Goal: Information Seeking & Learning: Learn about a topic

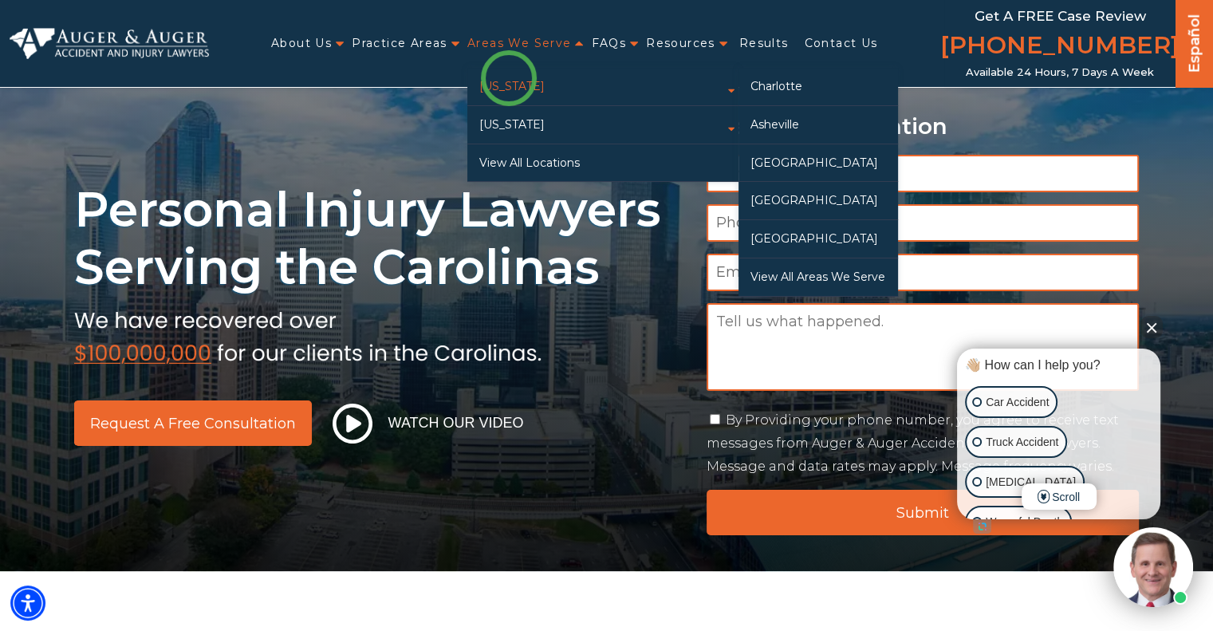
click at [509, 78] on link "[US_STATE]" at bounding box center [602, 86] width 271 height 37
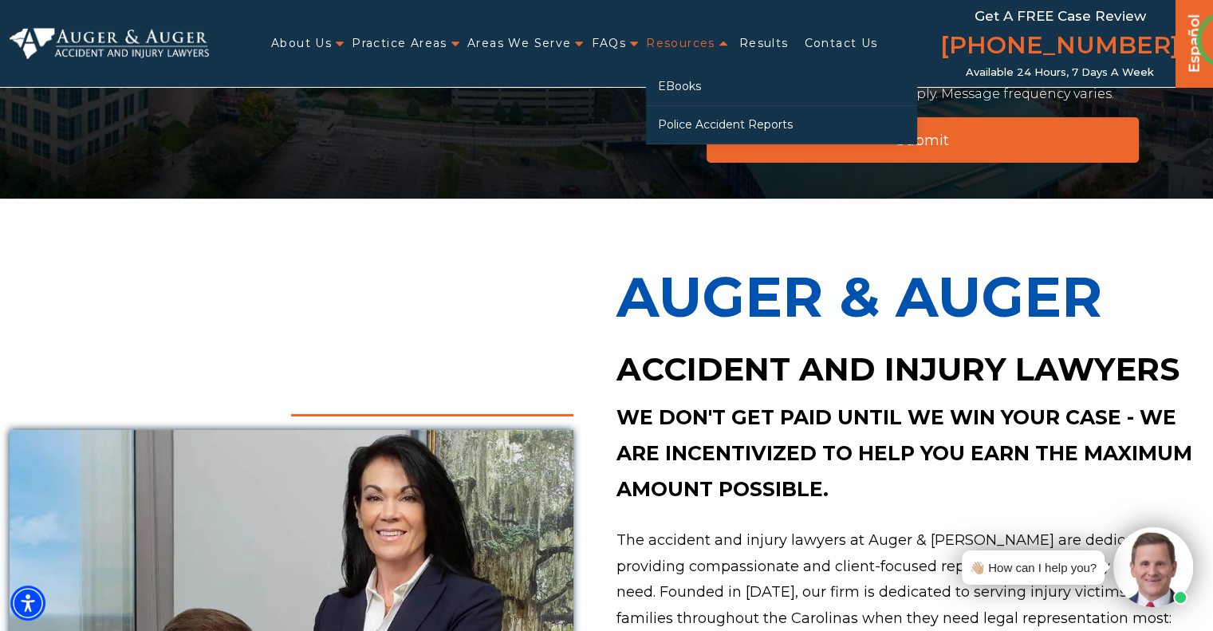
scroll to position [307, 0]
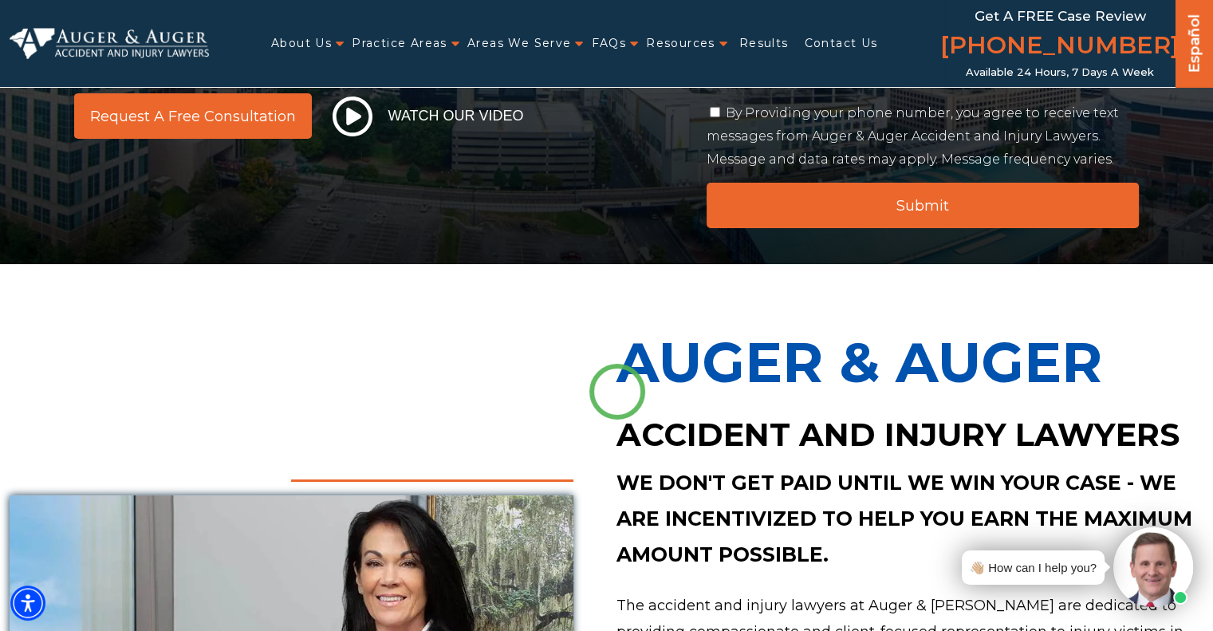
drag, startPoint x: 1100, startPoint y: 363, endPoint x: 617, endPoint y: 392, distance: 483.5
click at [617, 392] on p "Auger & Auger" at bounding box center [911, 362] width 588 height 101
copy p "Auger & Auger"
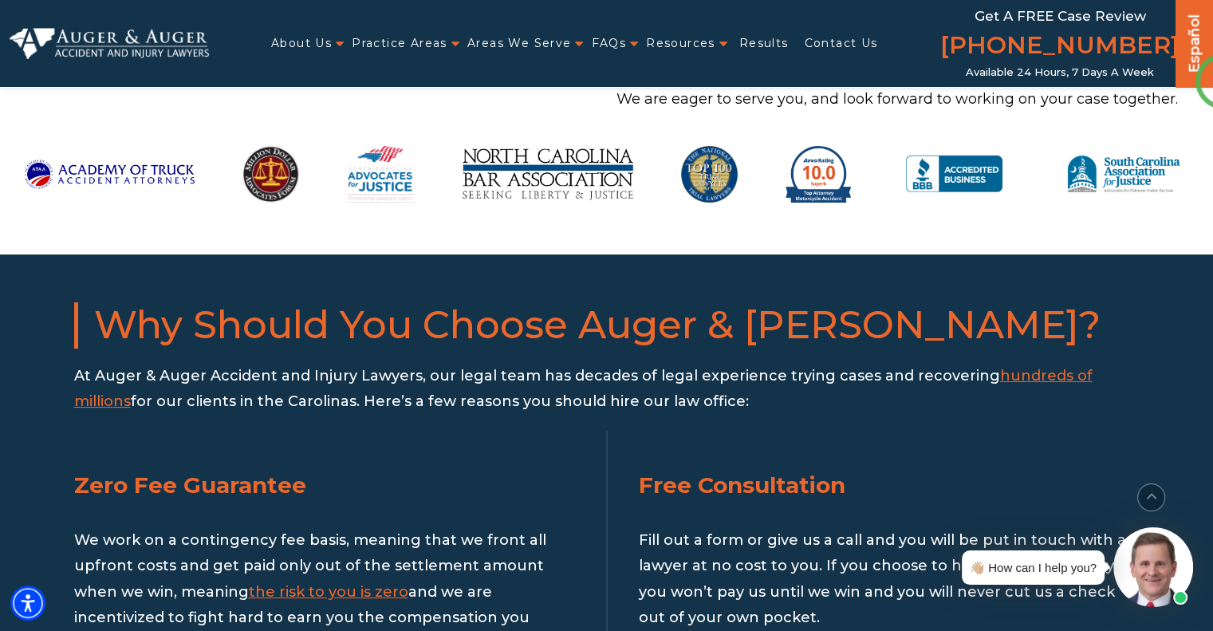
scroll to position [1509, 0]
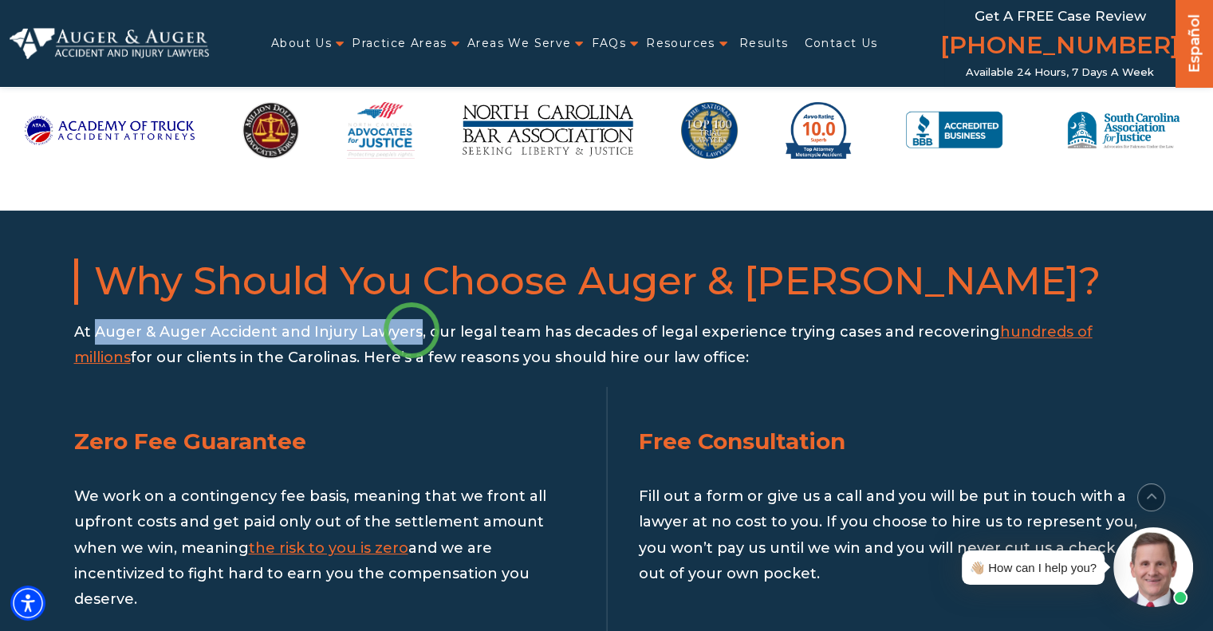
copy p "Auger & Auger Accident and Injury Lawyers"
drag, startPoint x: 97, startPoint y: 327, endPoint x: 359, endPoint y: 272, distance: 267.4
click at [410, 330] on p "At Auger & Auger Accident and Injury Lawyers, our legal team has decades of leg…" at bounding box center [607, 345] width 1066 height 52
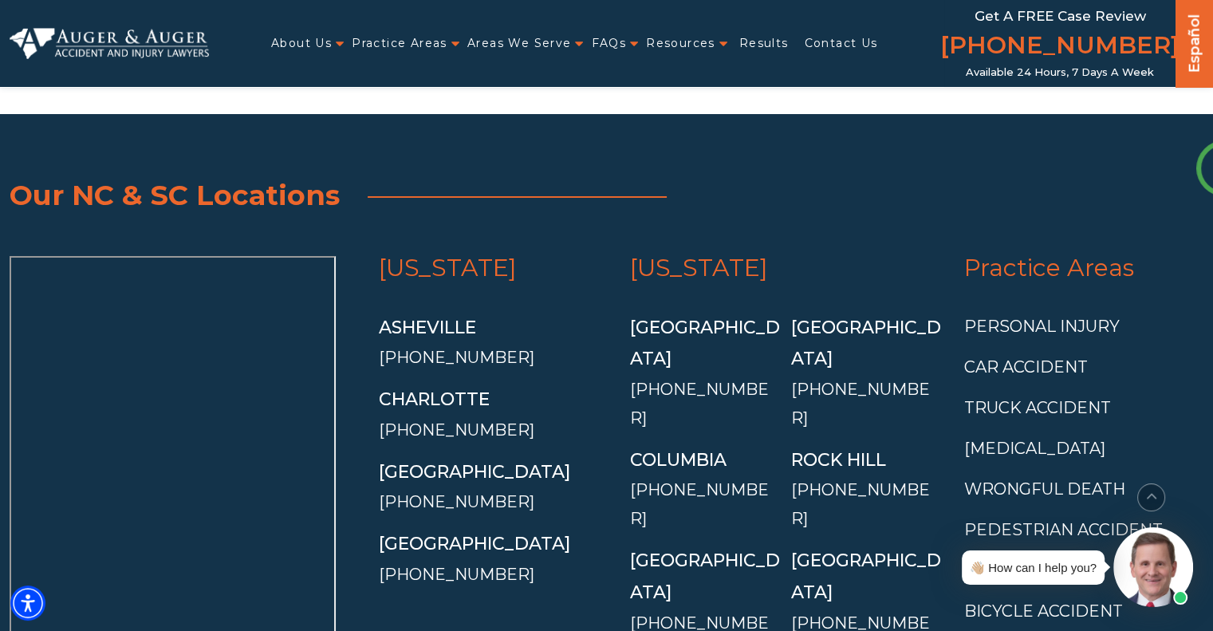
scroll to position [5837, 0]
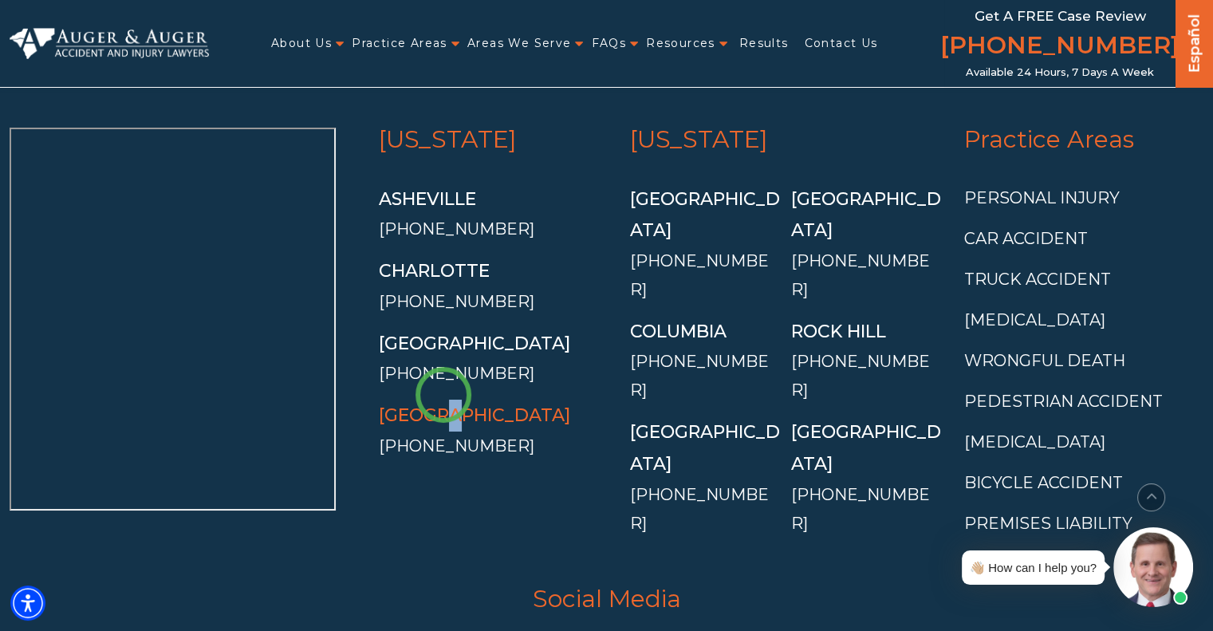
drag, startPoint x: 481, startPoint y: 400, endPoint x: 442, endPoint y: 393, distance: 39.6
click at [442, 400] on div "[GEOGRAPHIC_DATA]" at bounding box center [493, 416] width 228 height 32
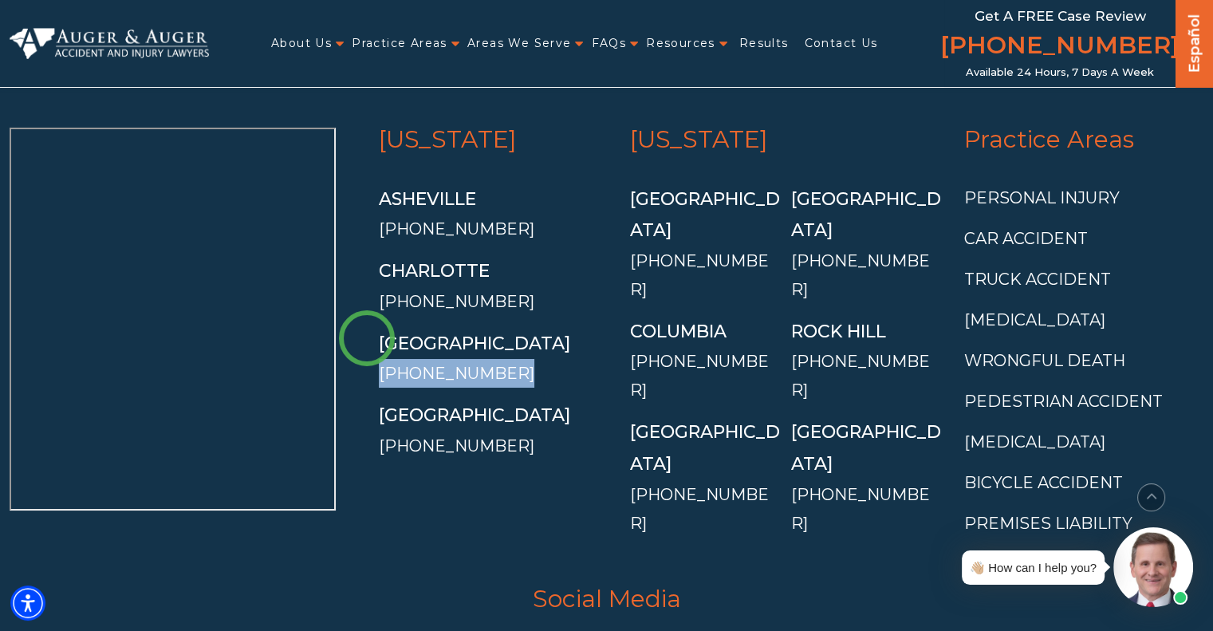
copy link "[PHONE_NUMBER]"
drag, startPoint x: 513, startPoint y: 346, endPoint x: 345, endPoint y: 124, distance: 278.4
click at [365, 337] on div "North Carolina Asheville (828) 537-8692 Charlotte (704) 751-1475 Greensboro (33…" at bounding box center [607, 332] width 1194 height 448
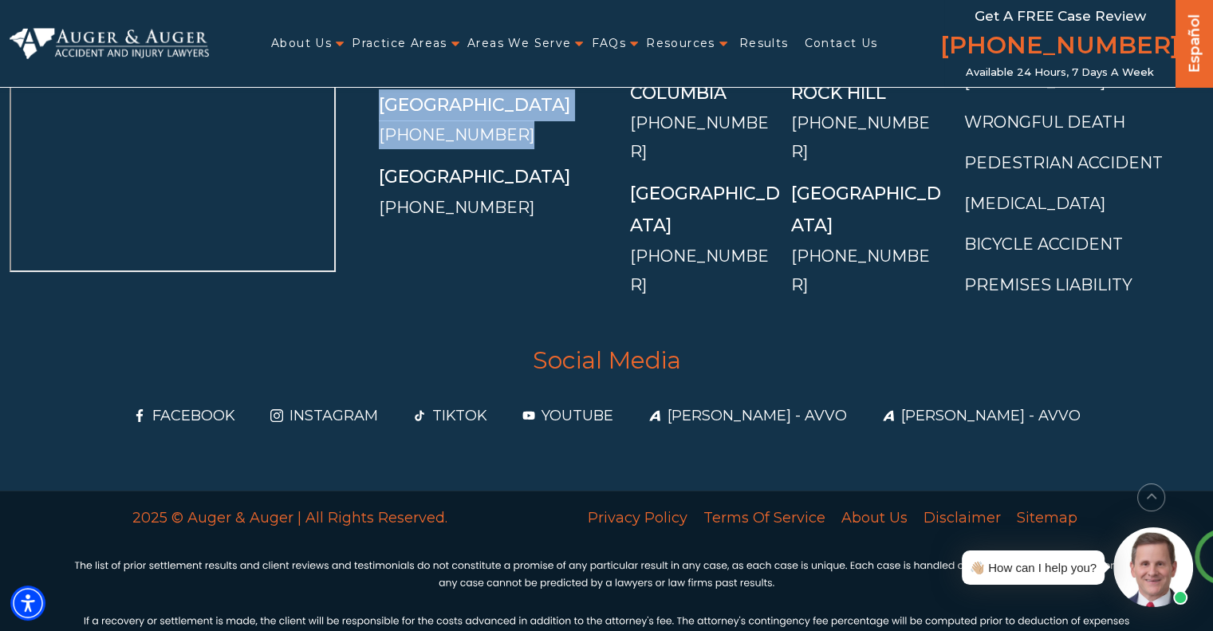
scroll to position [6114, 0]
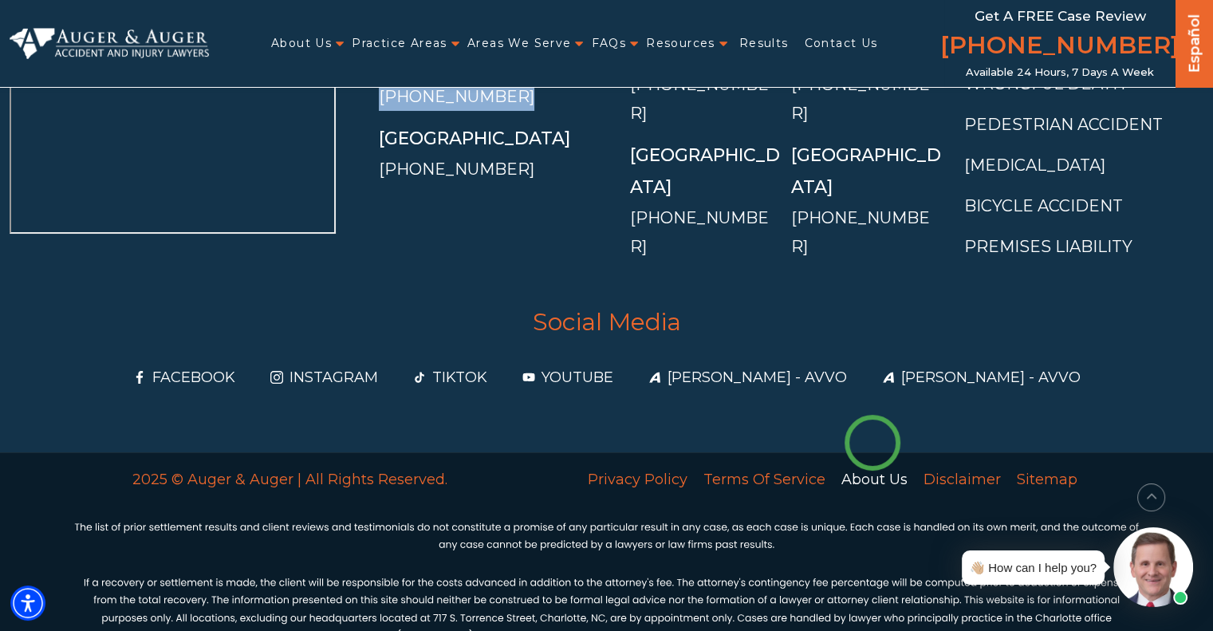
click at [873, 463] on link "About Us" at bounding box center [875, 480] width 82 height 34
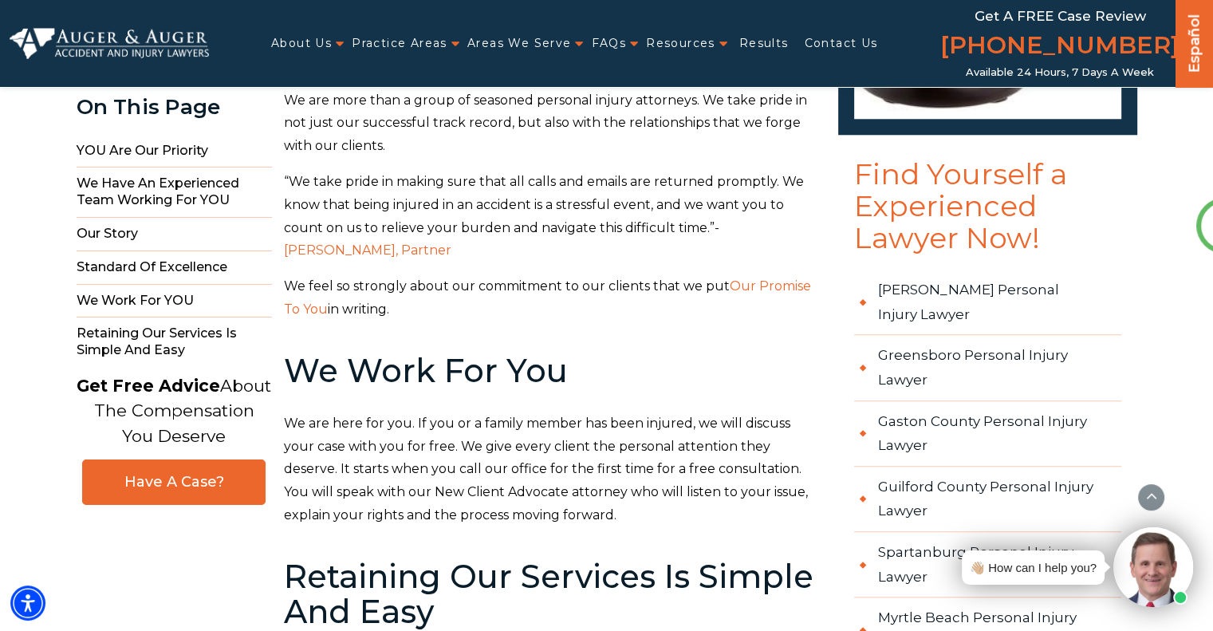
scroll to position [1596, 0]
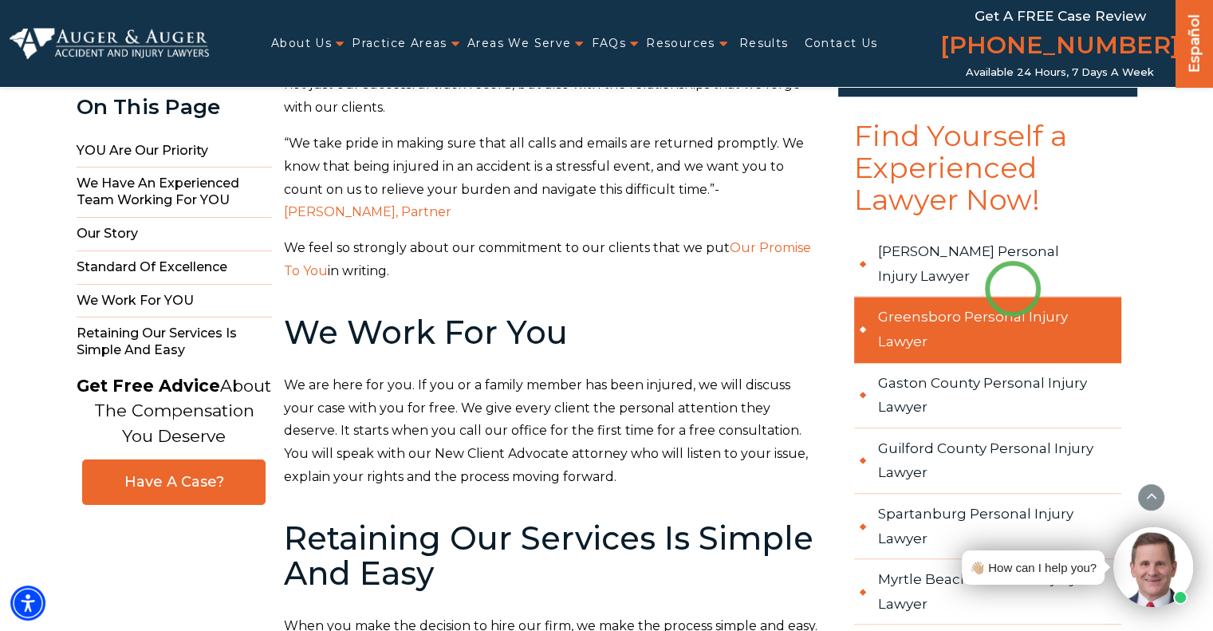
click at [1013, 297] on link "Greensboro Personal Injury Lawyer" at bounding box center [987, 329] width 267 height 65
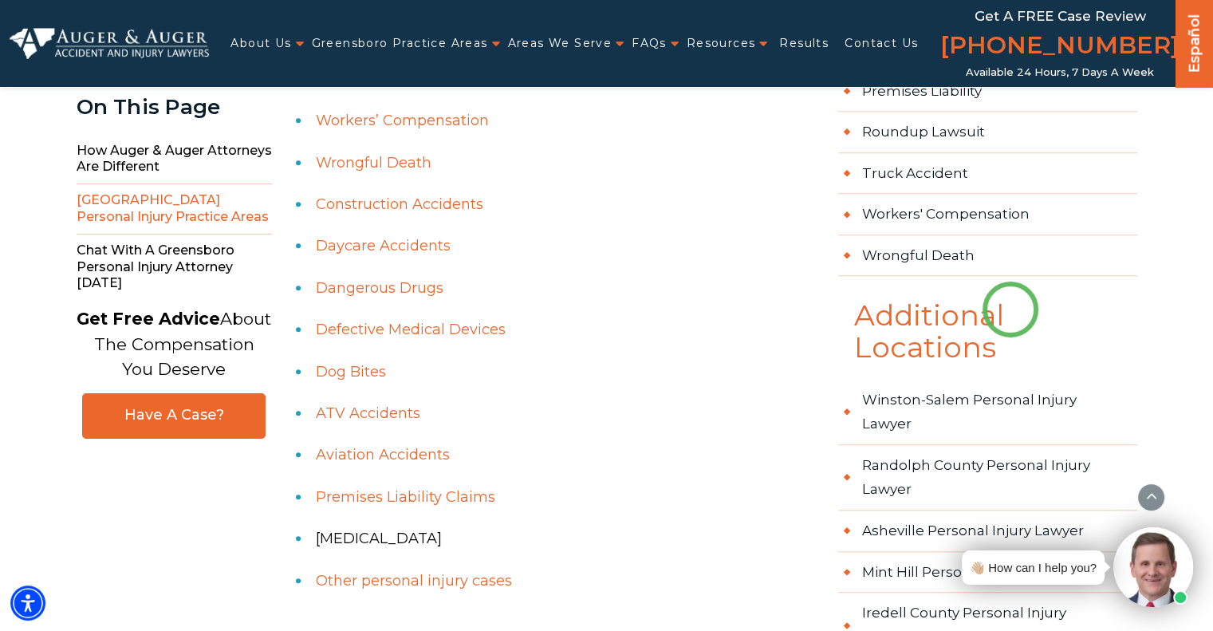
scroll to position [960, 0]
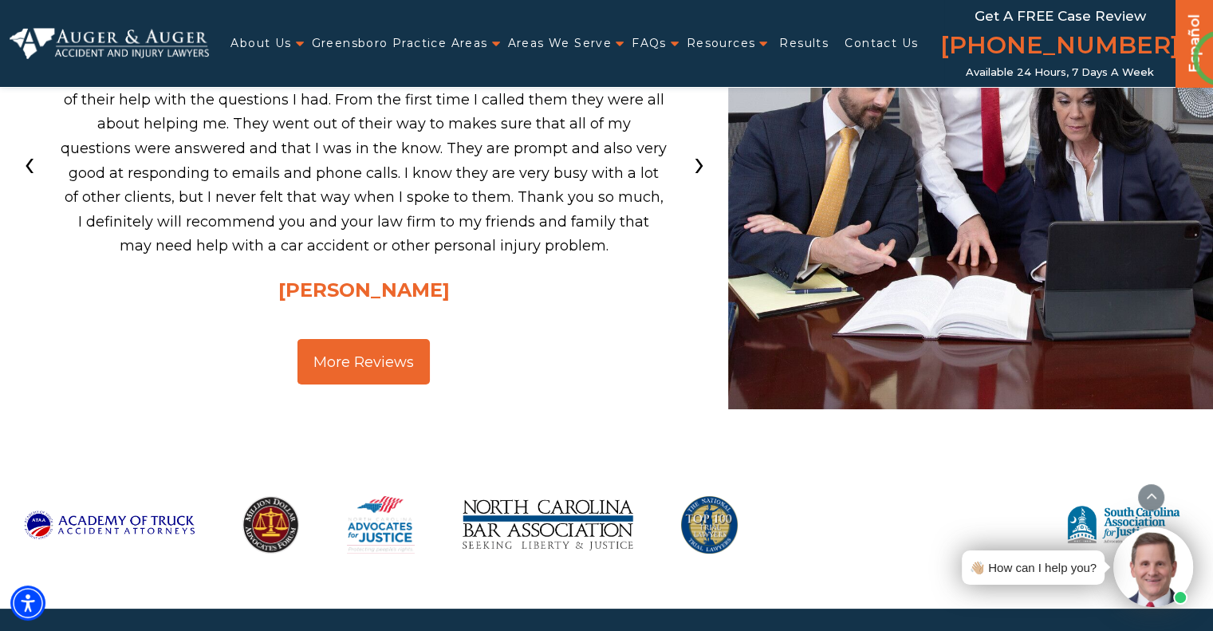
scroll to position [4049, 0]
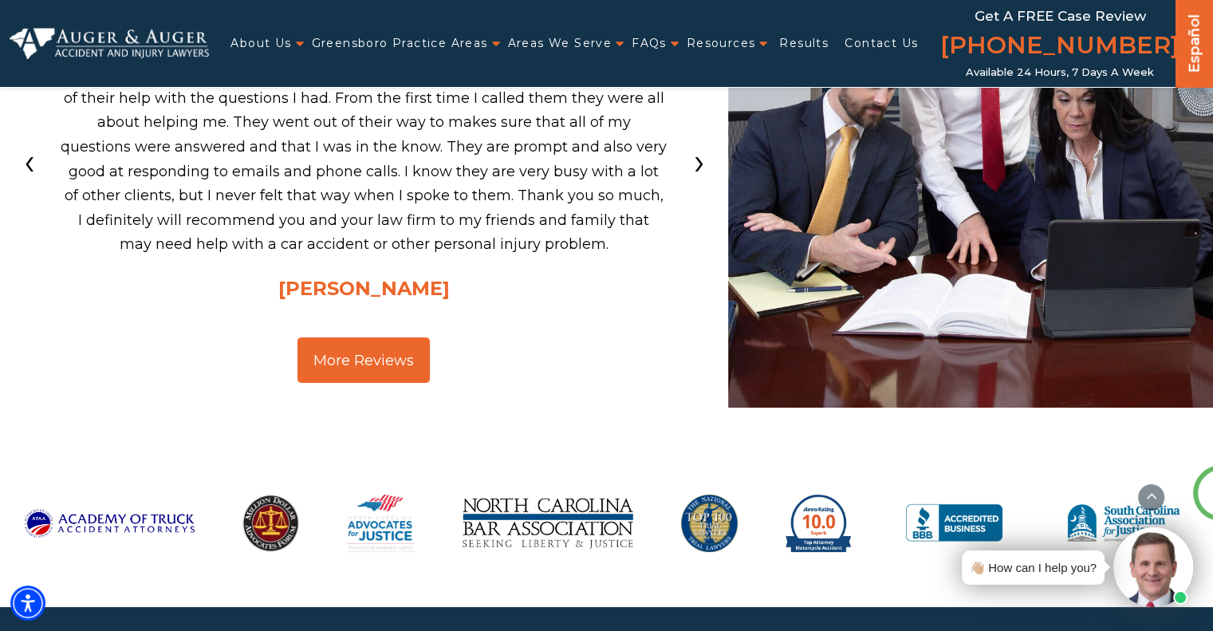
scroll to position [4260, 0]
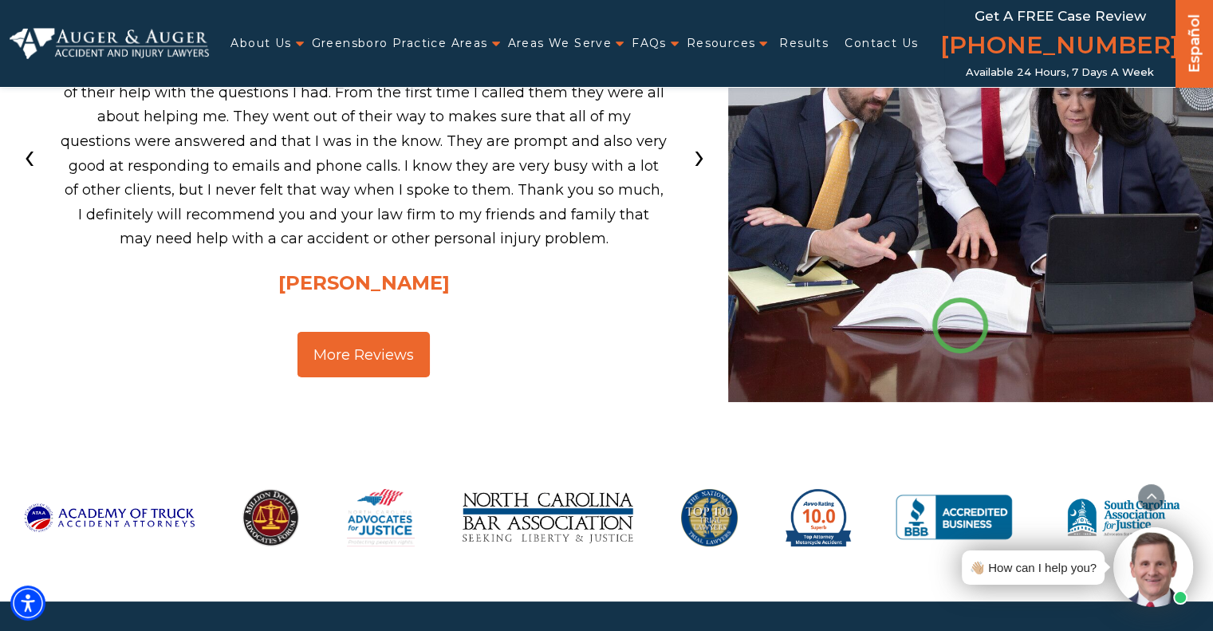
click at [961, 446] on img at bounding box center [954, 518] width 133 height 144
